Goal: Transaction & Acquisition: Purchase product/service

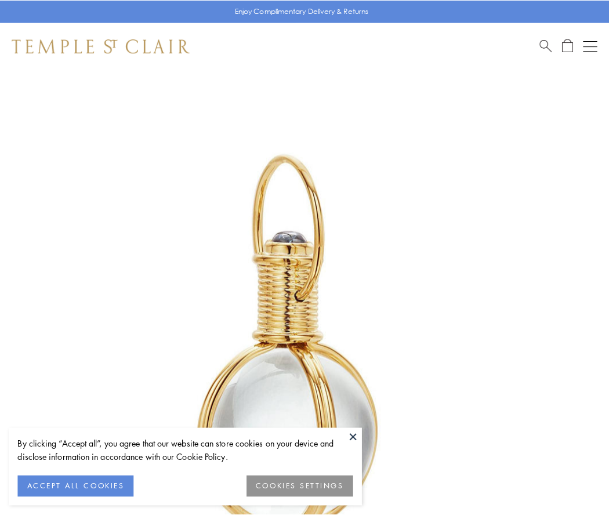
scroll to position [303, 0]
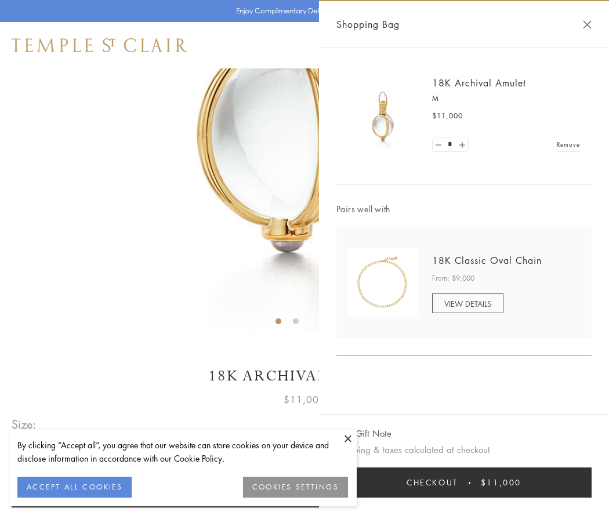
click at [464, 483] on button "Checkout $11,000" at bounding box center [463, 482] width 255 height 30
